Goal: Task Accomplishment & Management: Manage account settings

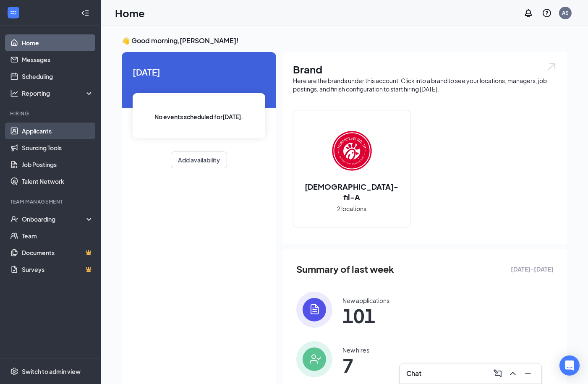
click at [34, 132] on link "Applicants" at bounding box center [58, 131] width 72 height 17
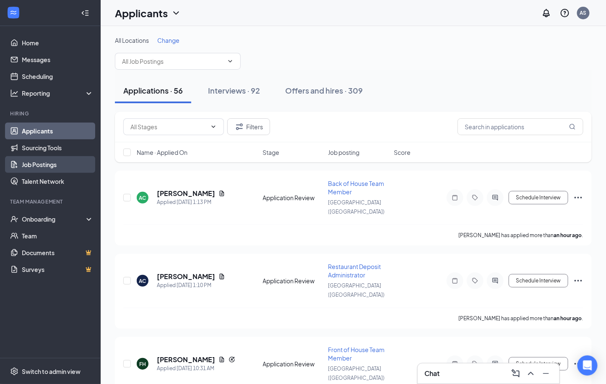
click at [37, 164] on link "Job Postings" at bounding box center [58, 164] width 72 height 17
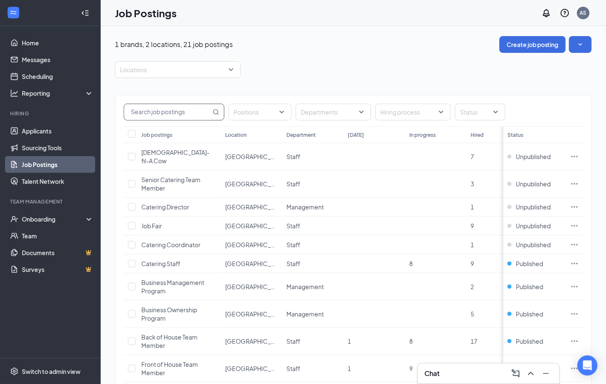
click at [157, 112] on input "text" at bounding box center [167, 112] width 87 height 16
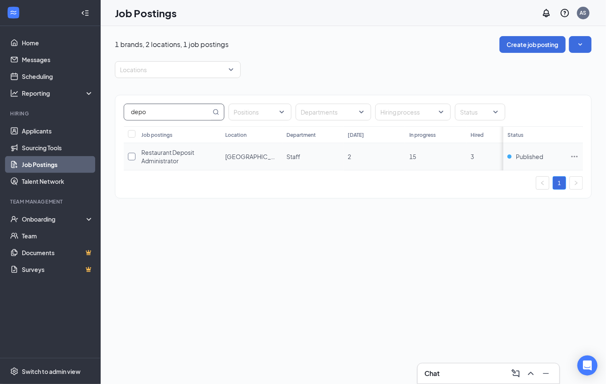
type input "depo"
click at [131, 153] on input "checkbox" at bounding box center [132, 157] width 8 height 8
checkbox input "true"
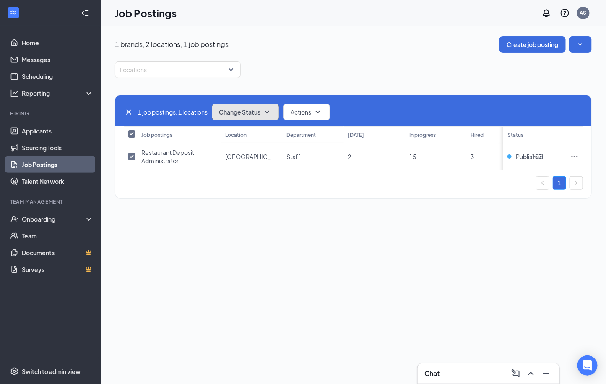
click at [266, 108] on icon "SmallChevronDown" at bounding box center [267, 112] width 10 height 10
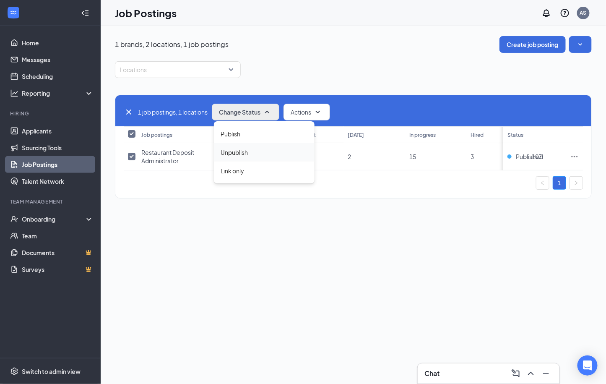
click at [246, 154] on span "Unpublish" at bounding box center [234, 152] width 27 height 9
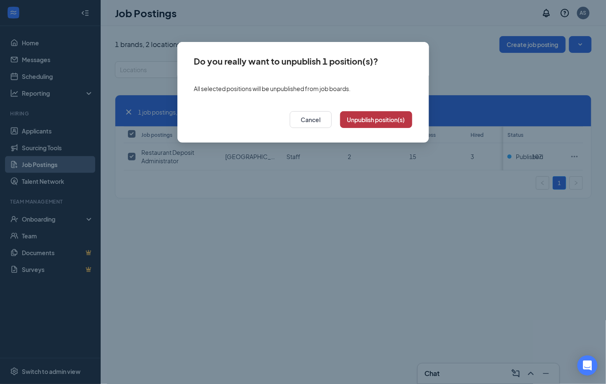
click at [363, 121] on button "Unpublish position(s)" at bounding box center [376, 119] width 72 height 17
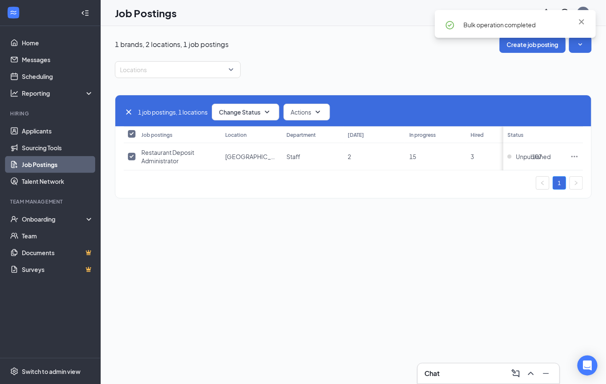
click at [132, 130] on input "Select all" at bounding box center [132, 134] width 8 height 8
checkbox input "false"
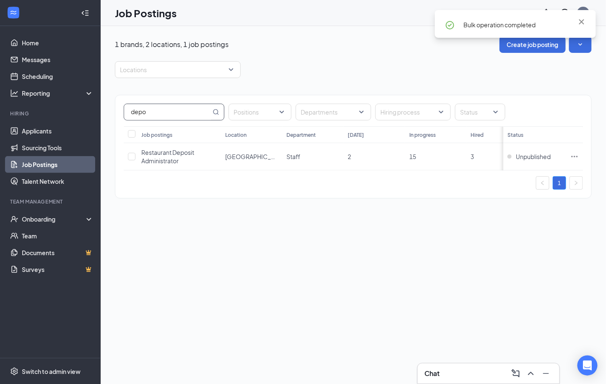
click at [158, 111] on input "depo" at bounding box center [167, 112] width 87 height 16
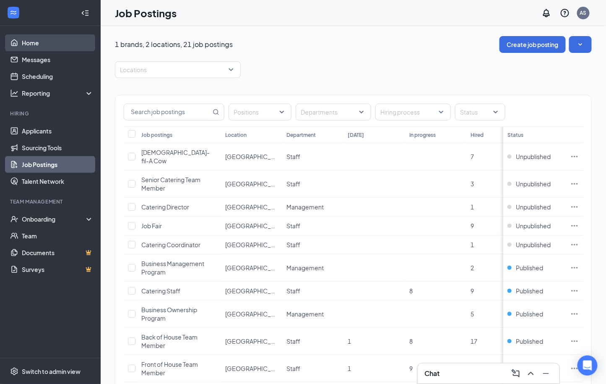
click at [27, 45] on link "Home" at bounding box center [58, 42] width 72 height 17
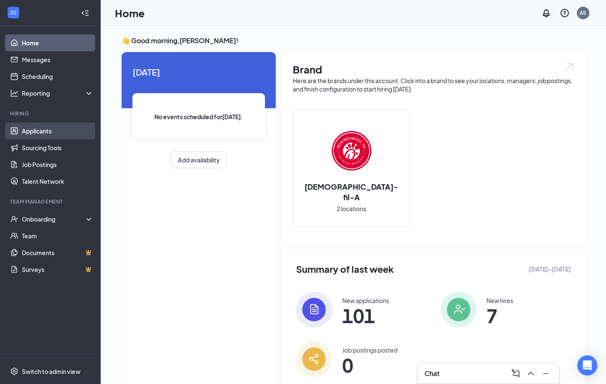
click at [46, 129] on link "Applicants" at bounding box center [58, 131] width 72 height 17
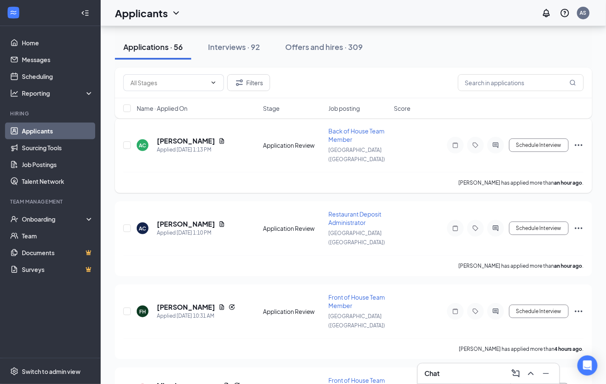
scroll to position [54, 0]
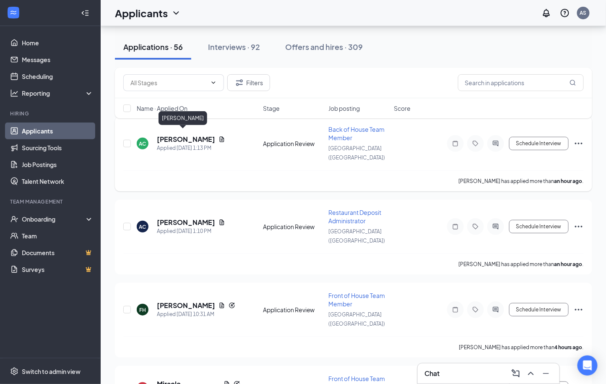
click at [172, 135] on h5 "[PERSON_NAME]" at bounding box center [186, 139] width 58 height 9
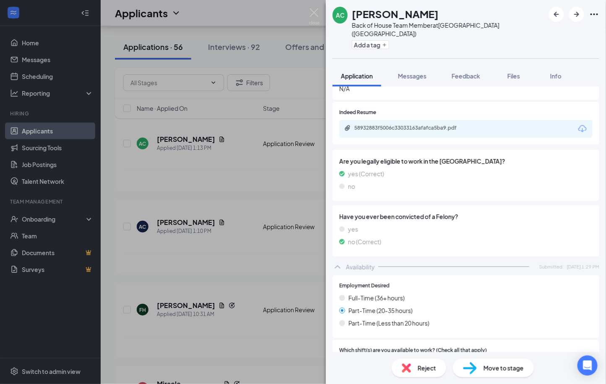
scroll to position [504, 0]
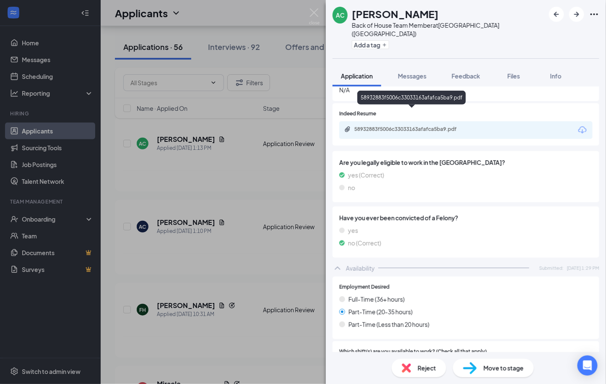
click at [389, 126] on div "58932883f5006c33033163afafca5ba9.pdf" at bounding box center [414, 129] width 118 height 7
click at [403, 12] on h1 "[PERSON_NAME]" at bounding box center [395, 14] width 87 height 14
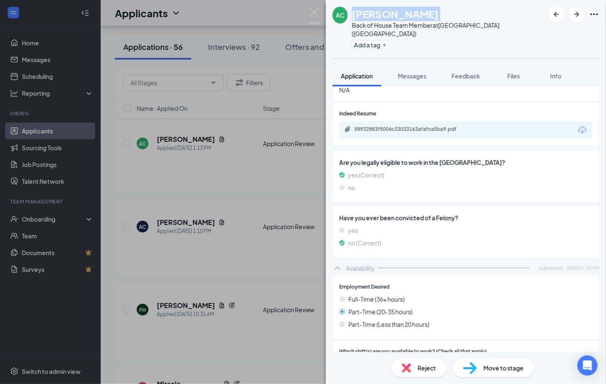
copy h1 "[PERSON_NAME]"
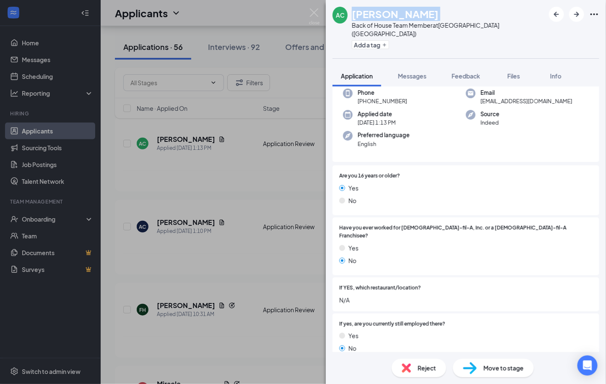
scroll to position [49, 0]
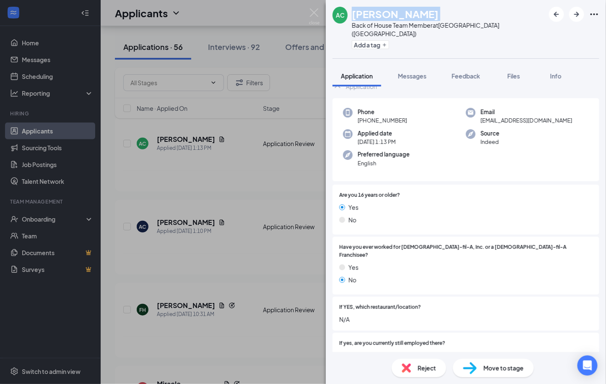
click at [534, 116] on span "[EMAIL_ADDRESS][DOMAIN_NAME]" at bounding box center [527, 120] width 92 height 8
copy span "[EMAIL_ADDRESS][DOMAIN_NAME]"
